Goal: Task Accomplishment & Management: Complete application form

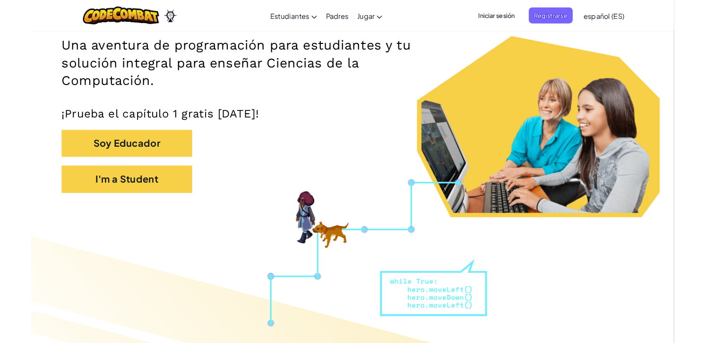
scroll to position [156, 0]
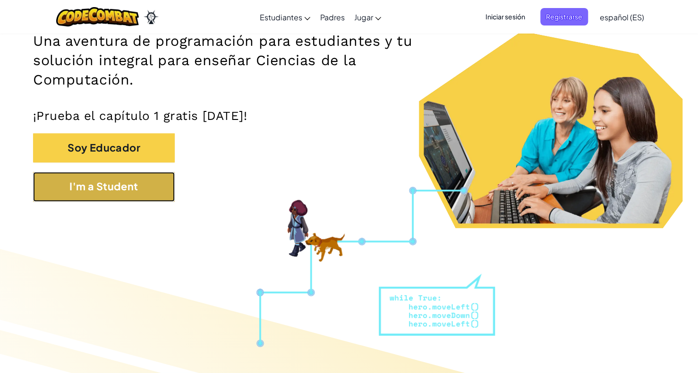
click at [139, 177] on button "I'm a Student" at bounding box center [104, 186] width 142 height 29
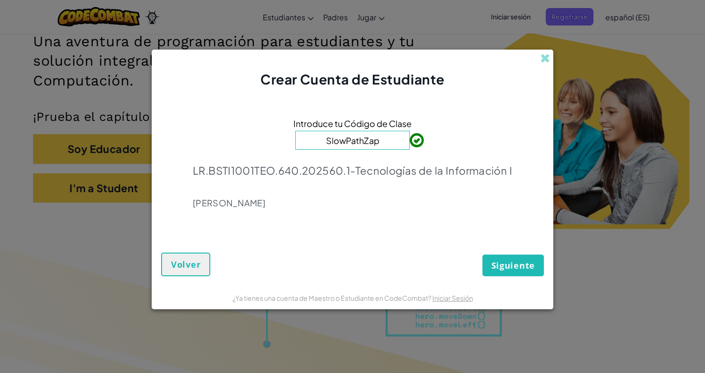
type input "SlowPathZap"
click at [510, 268] on span "Siguiente" at bounding box center [512, 265] width 43 height 11
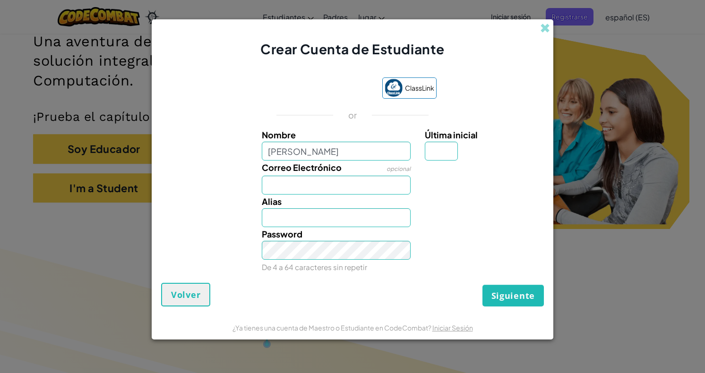
type input "[PERSON_NAME]"
click at [445, 148] on input "Última inicial" at bounding box center [441, 151] width 33 height 19
type input "O"
type input "RodrigoO"
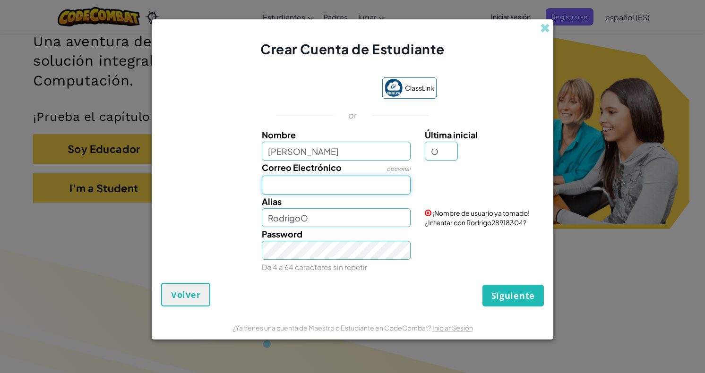
click at [325, 187] on input "Correo Electrónico" at bounding box center [336, 185] width 149 height 19
type input "[EMAIL_ADDRESS][DOMAIN_NAME]"
click at [324, 221] on input "RodrigoO" at bounding box center [336, 217] width 149 height 19
click at [334, 213] on input "[PERSON_NAME]" at bounding box center [336, 217] width 149 height 19
click at [360, 219] on input "Rodrig024" at bounding box center [336, 217] width 149 height 19
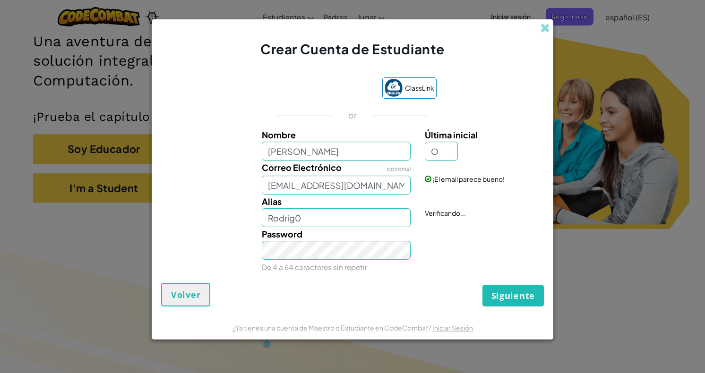
click at [353, 262] on div "Password De 4 a 64 caracteres sin repetir" at bounding box center [336, 250] width 163 height 47
click at [331, 218] on input "Rodrig0" at bounding box center [336, 217] width 149 height 19
click at [358, 214] on input "Rodrig023" at bounding box center [336, 217] width 149 height 19
type input "Rodrig00"
click at [454, 145] on input "O" at bounding box center [441, 151] width 33 height 19
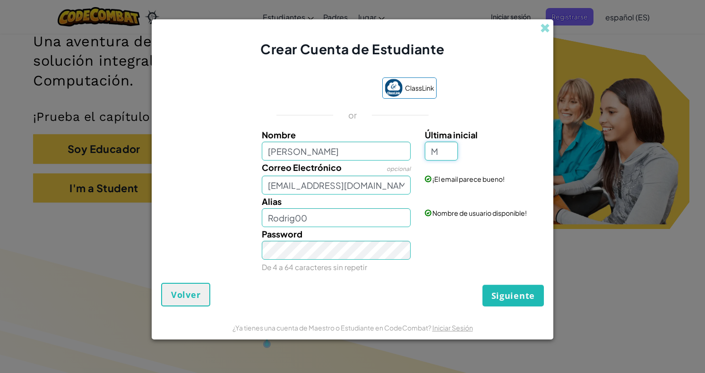
type input "M"
type input "RodrigoM"
click at [267, 156] on input "[PERSON_NAME]" at bounding box center [336, 151] width 149 height 19
click at [340, 152] on input "[PERSON_NAME]" at bounding box center [336, 151] width 149 height 19
drag, startPoint x: 297, startPoint y: 146, endPoint x: 238, endPoint y: 148, distance: 58.6
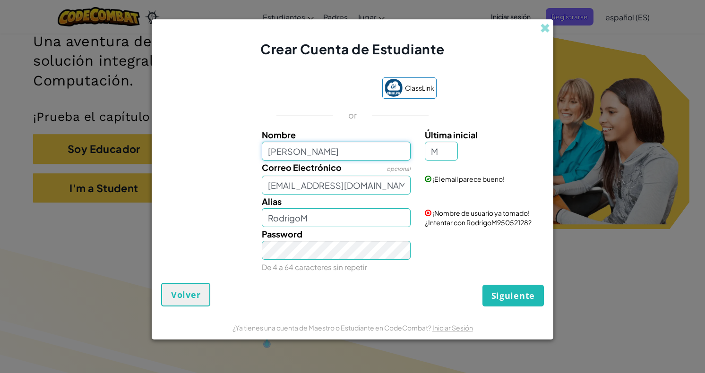
click at [238, 148] on div "Nombre [PERSON_NAME] Última inicial M" at bounding box center [352, 144] width 392 height 33
type input "[PERSON_NAME]"
click at [338, 216] on input "[PERSON_NAME]" at bounding box center [336, 217] width 149 height 19
drag, startPoint x: 348, startPoint y: 215, endPoint x: 300, endPoint y: 219, distance: 48.3
click at [300, 219] on input "[PERSON_NAME]" at bounding box center [336, 217] width 149 height 19
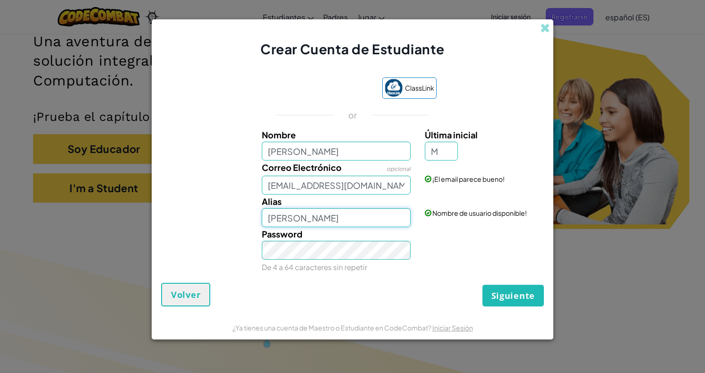
click at [300, 219] on input "[PERSON_NAME]" at bounding box center [336, 217] width 149 height 19
click at [351, 222] on input "[PERSON_NAME]" at bounding box center [336, 217] width 149 height 19
type input "Rodrig00"
click at [496, 294] on span "Siguiente" at bounding box center [512, 295] width 43 height 11
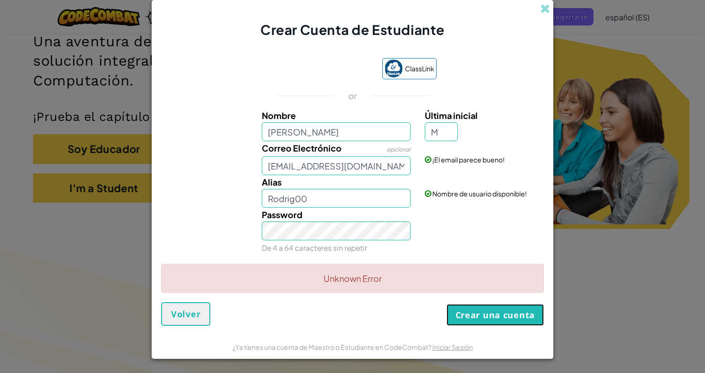
click at [499, 313] on button "Crear una cuenta" at bounding box center [494, 315] width 97 height 22
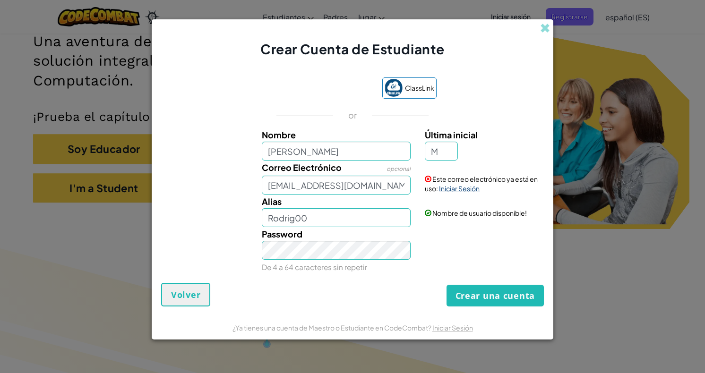
click at [461, 190] on link "Iniciar Sesión" at bounding box center [459, 188] width 41 height 9
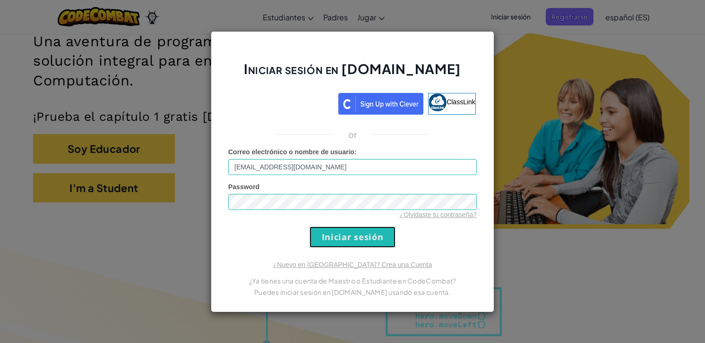
click at [357, 238] on input "Iniciar sesión" at bounding box center [352, 237] width 86 height 21
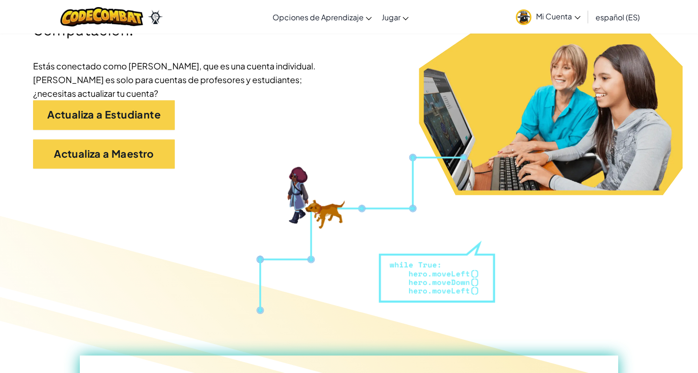
scroll to position [227, 0]
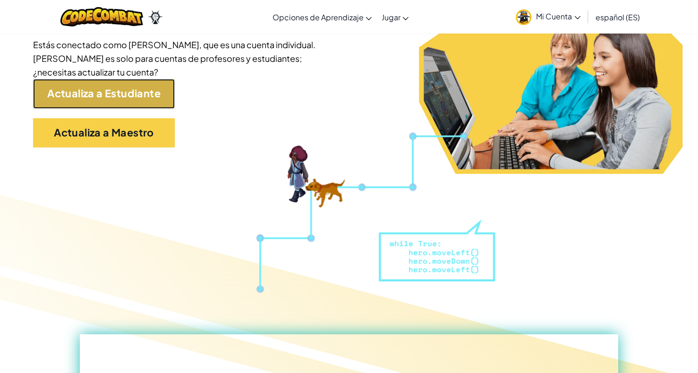
click at [169, 95] on link "Actualiza a Estudiante" at bounding box center [104, 93] width 142 height 29
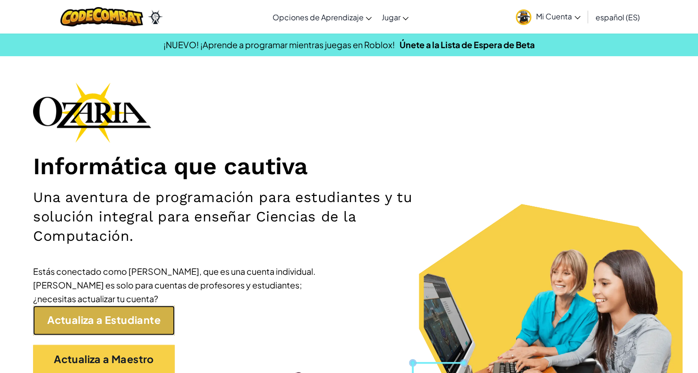
click at [141, 312] on link "Actualiza a Estudiante" at bounding box center [104, 320] width 142 height 29
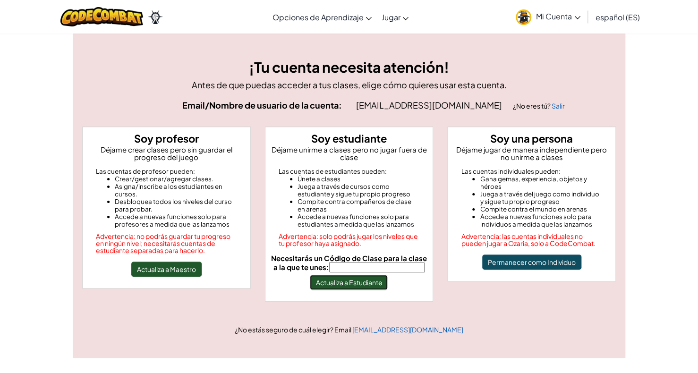
click at [367, 284] on button "Actualiza a Estudiante" at bounding box center [349, 282] width 78 height 15
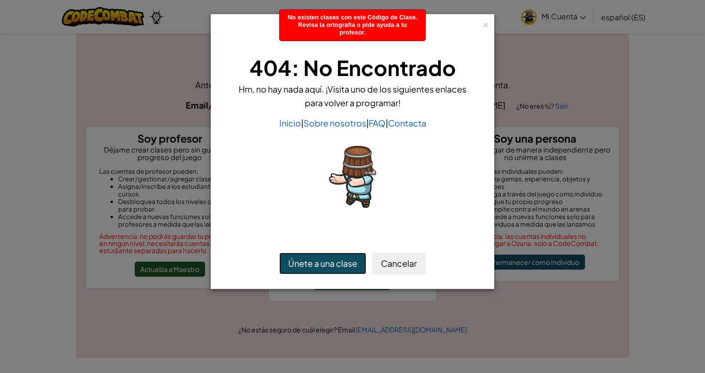
click at [350, 260] on button "Únete a una clase" at bounding box center [322, 264] width 87 height 22
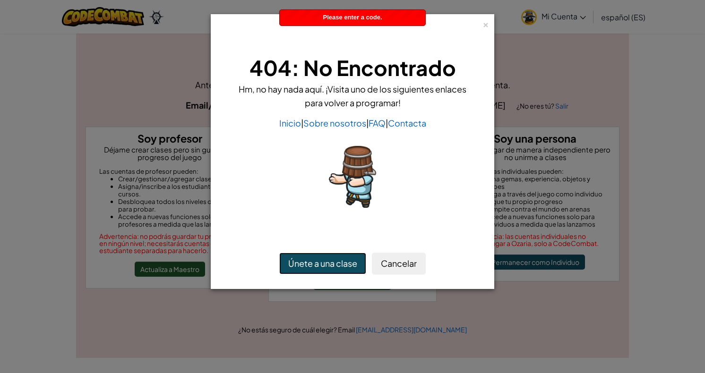
click at [333, 262] on button "Únete a una clase" at bounding box center [322, 264] width 87 height 22
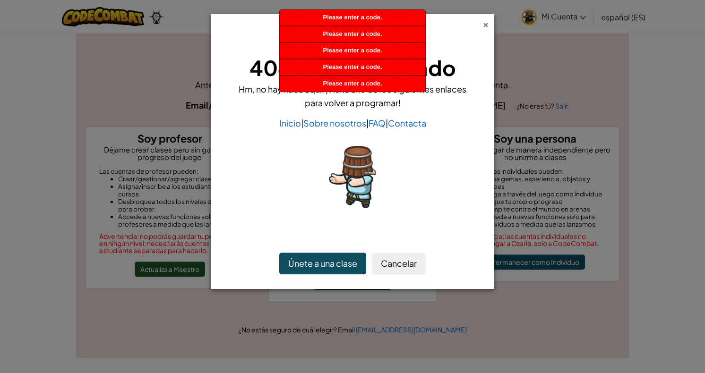
click at [483, 20] on div "×" at bounding box center [485, 23] width 7 height 10
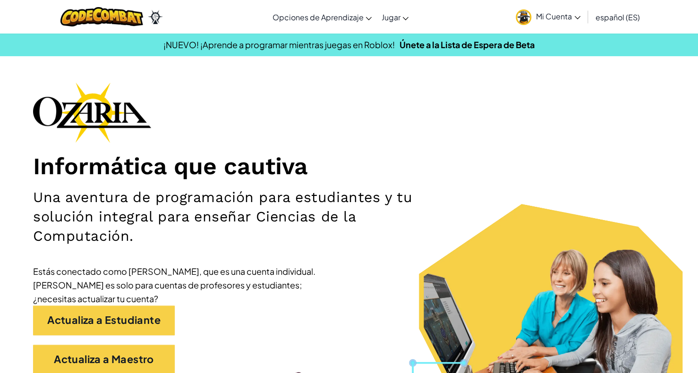
click at [565, 16] on span "Mi Cuenta" at bounding box center [558, 16] width 44 height 10
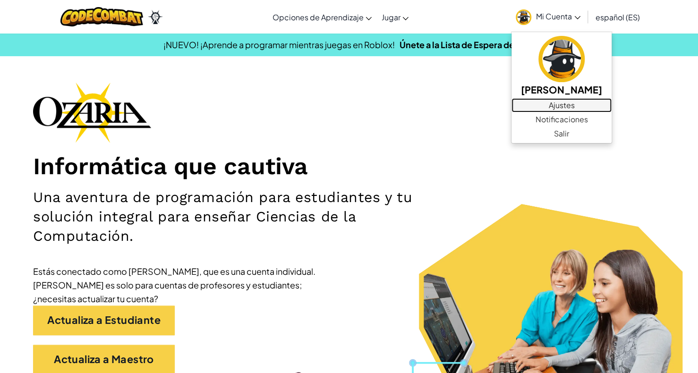
click at [565, 107] on link "Ajustes" at bounding box center [562, 105] width 100 height 14
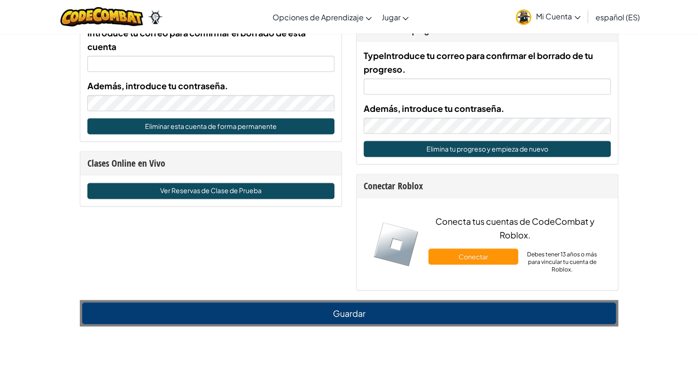
scroll to position [586, 0]
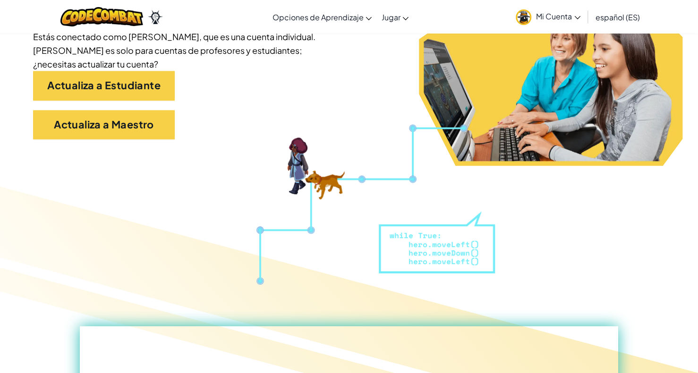
scroll to position [265, 0]
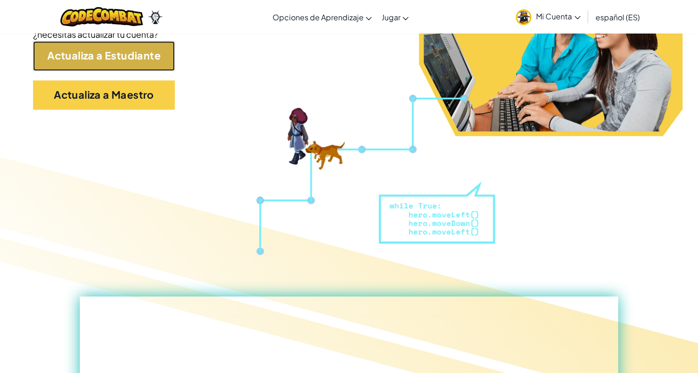
click at [94, 52] on link "Actualiza a Estudiante" at bounding box center [104, 55] width 142 height 29
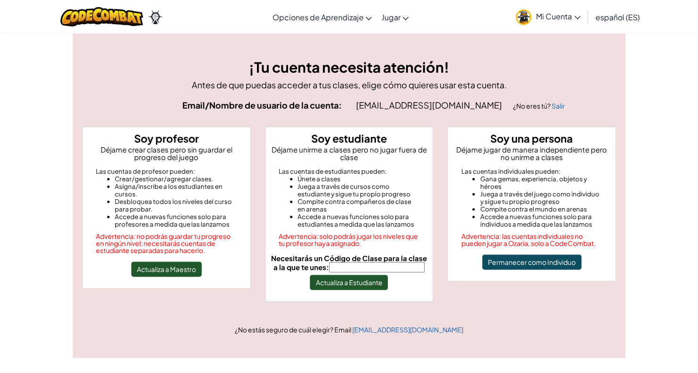
click at [361, 265] on input "Necesitarás un Código de Clase para la clase a la que te unes:" at bounding box center [376, 267] width 95 height 10
type input "SlowPathZap"
click at [376, 286] on button "Actualiza a Estudiante" at bounding box center [349, 282] width 78 height 15
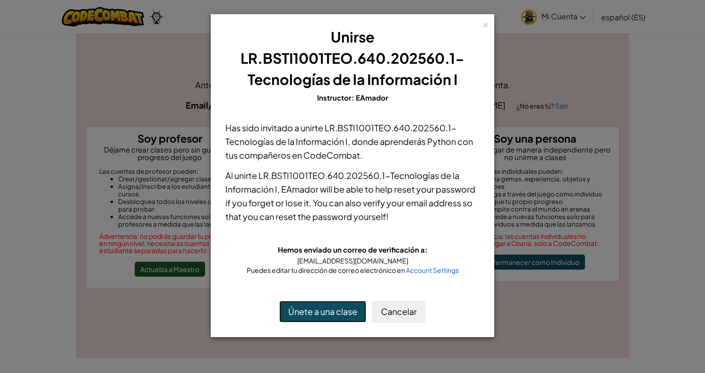
click at [329, 310] on button "Únete a una clase" at bounding box center [322, 312] width 87 height 22
click at [343, 303] on button "Únete a una clase" at bounding box center [322, 312] width 87 height 22
click at [343, 304] on button "Únete a una clase" at bounding box center [322, 312] width 87 height 22
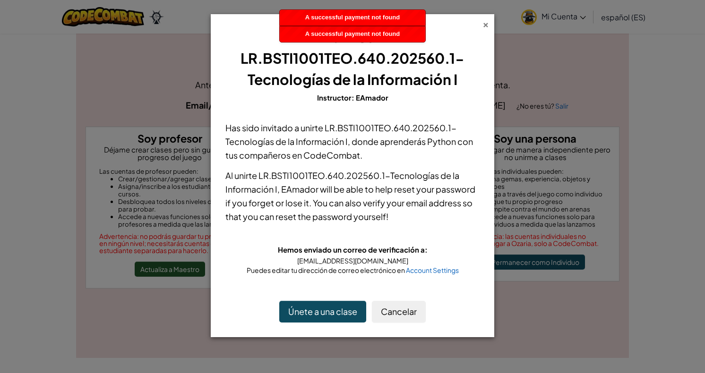
click at [483, 26] on div "×" at bounding box center [485, 23] width 7 height 10
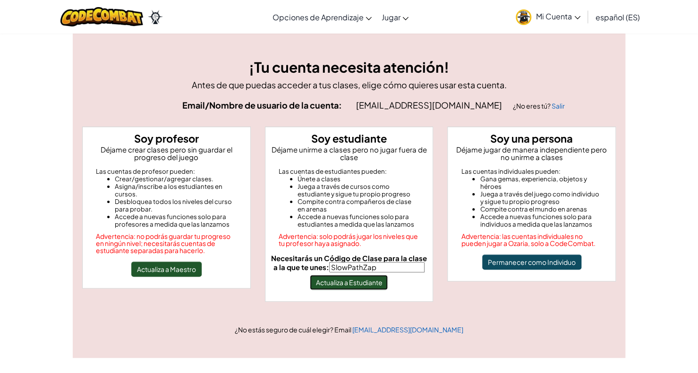
click at [356, 283] on button "Actualiza a Estudiante" at bounding box center [349, 282] width 78 height 15
